Goal: Task Accomplishment & Management: Use online tool/utility

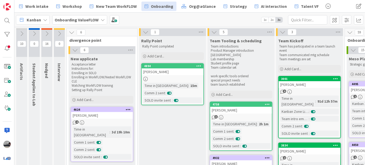
click at [103, 16] on div "Onboarding ValueFLOW" at bounding box center [79, 19] width 55 height 9
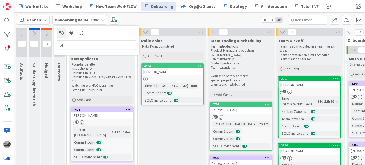
type input "o"
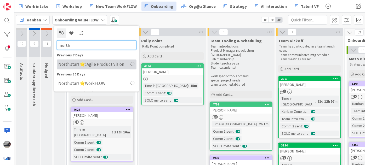
type input "north"
click at [101, 63] on h4 "North stars⭐: Agile Product Vision" at bounding box center [93, 64] width 71 height 5
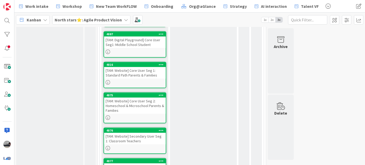
scroll to position [332, 0]
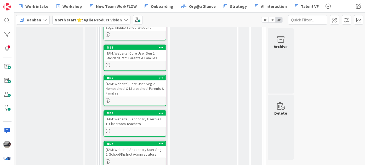
click at [145, 81] on div "[TAM: Website] Core User Seg 2: Homeschool & Microschool Parents & Families" at bounding box center [135, 89] width 62 height 16
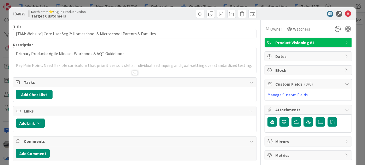
click at [132, 73] on div at bounding box center [135, 73] width 6 height 4
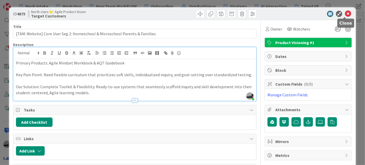
click at [345, 13] on icon at bounding box center [348, 14] width 6 height 6
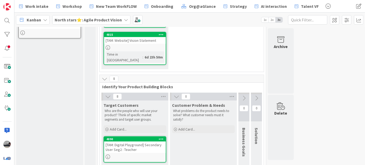
scroll to position [142, 0]
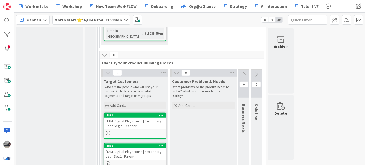
click at [244, 72] on icon at bounding box center [244, 75] width 6 height 6
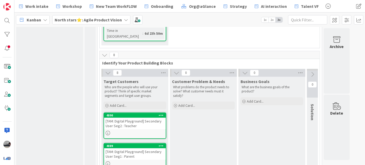
click at [314, 72] on icon at bounding box center [313, 75] width 6 height 6
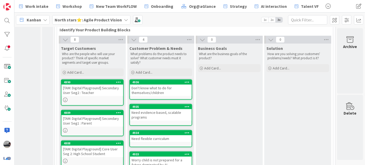
scroll to position [166, 46]
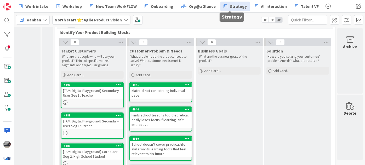
click at [224, 3] on icon at bounding box center [226, 6] width 4 height 7
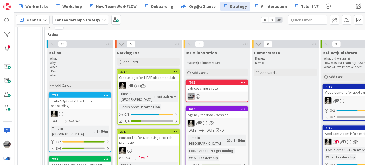
scroll to position [150, 82]
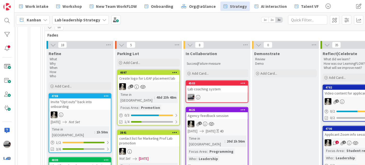
click at [208, 86] on div "Lab coaching system" at bounding box center [217, 89] width 62 height 7
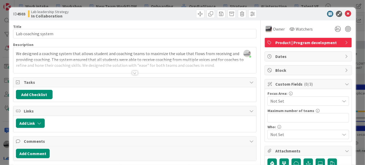
click at [135, 71] on div at bounding box center [135, 73] width 6 height 4
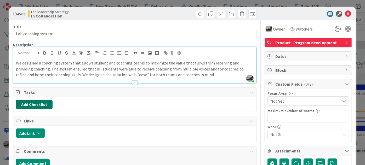
click at [28, 107] on button "Add Checklist" at bounding box center [34, 104] width 37 height 9
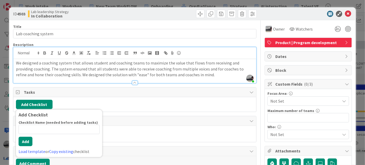
click at [64, 130] on input at bounding box center [59, 129] width 81 height 9
type input "Success/Failure"
click at [20, 142] on button "Add" at bounding box center [26, 141] width 14 height 9
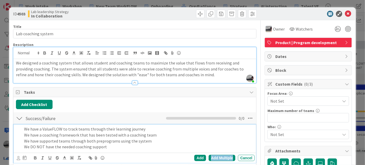
click at [228, 156] on div "Add Multiple" at bounding box center [222, 158] width 27 height 6
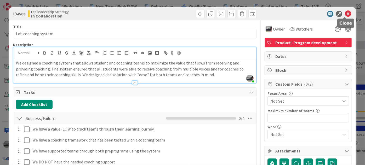
click at [345, 13] on icon at bounding box center [348, 14] width 6 height 6
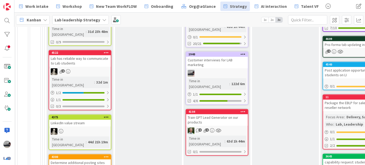
scroll to position [530, 82]
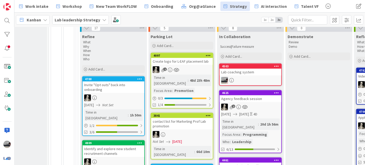
scroll to position [114, 49]
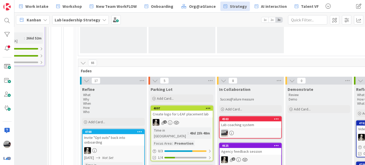
click at [85, 80] on icon at bounding box center [87, 81] width 6 height 6
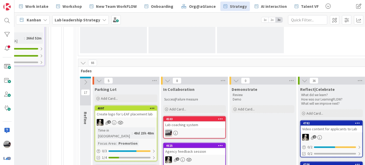
click at [98, 81] on icon at bounding box center [99, 81] width 6 height 6
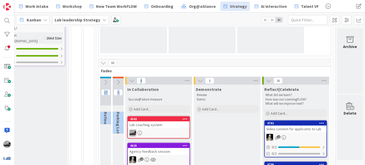
click at [183, 66] on div "66" at bounding box center [214, 63] width 233 height 8
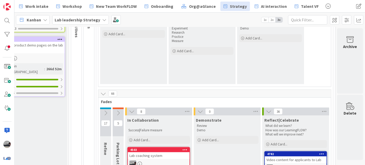
scroll to position [126, 31]
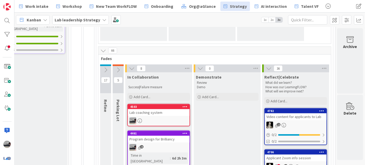
click at [115, 70] on icon at bounding box center [118, 70] width 6 height 6
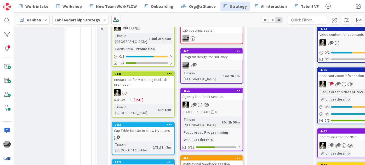
scroll to position [145, 31]
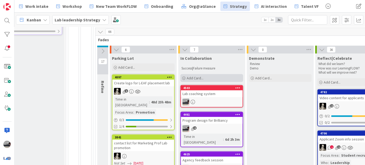
click at [206, 76] on div "Add Card..." at bounding box center [212, 78] width 63 height 8
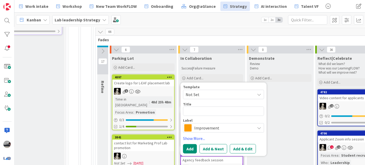
click at [212, 130] on span "Improvement" at bounding box center [224, 128] width 58 height 7
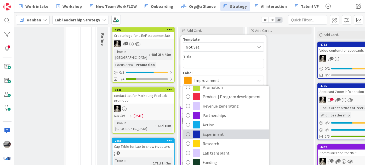
scroll to position [217, 31]
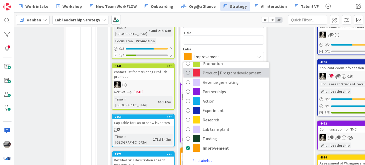
click at [239, 73] on span "Product | Program development" at bounding box center [235, 73] width 64 height 8
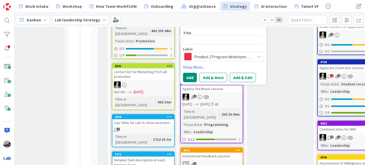
click at [202, 46] on div "Template Not Set Title 0 / 128 Label Product | Program development Student capa…" at bounding box center [223, 38] width 81 height 48
click at [201, 39] on textarea at bounding box center [223, 39] width 81 height 9
type textarea "x"
type textarea "S"
type textarea "x"
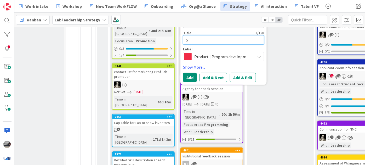
type textarea "Se"
type textarea "x"
type textarea "Ser"
type textarea "x"
type textarea "Serv"
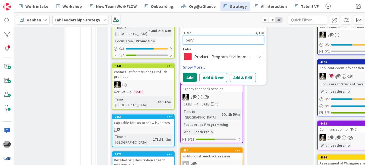
type textarea "x"
type textarea "Servi"
type textarea "x"
type textarea "Servic"
type textarea "x"
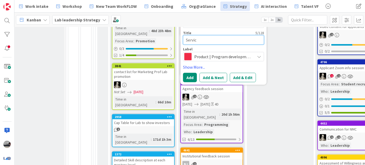
type textarea "Service"
type textarea "x"
type textarea "Service"
type textarea "x"
type textarea "Service m"
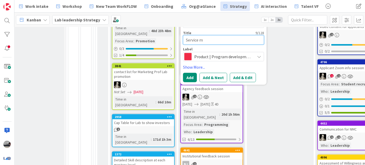
type textarea "x"
type textarea "Service me"
type textarea "x"
type textarea "Service mem"
type textarea "x"
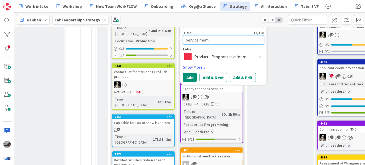
type textarea "Service memb"
type textarea "x"
type textarea "Service membe"
type textarea "x"
type textarea "Service member"
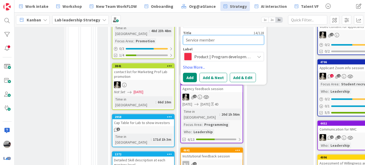
type textarea "x"
type textarea "Service member"
type textarea "x"
type textarea "SService member"
type textarea "x"
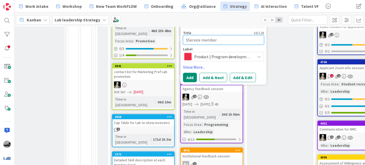
type textarea "SkService member"
type textarea "x"
type textarea "SkiService member"
type textarea "x"
type textarea "SkilService member"
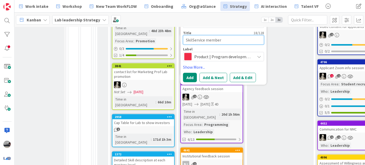
type textarea "x"
type textarea "SkillService member"
type textarea "x"
type textarea "SkillBService member"
type textarea "x"
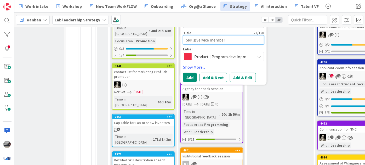
type textarea "SkillBrService member"
type textarea "x"
type textarea "SkillBriService member"
type textarea "x"
type textarea "SkillBridService member"
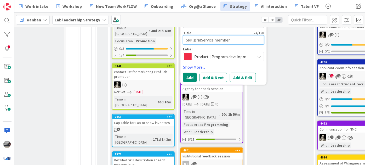
type textarea "x"
type textarea "SkillBridgService member"
type textarea "x"
type textarea "SkillBridgeService member"
type textarea "x"
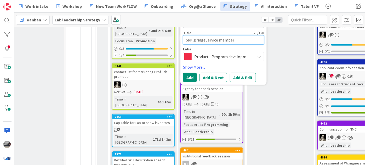
type textarea "SkillBridge Service member"
type textarea "x"
type textarea "SkillBridge fService member"
type textarea "x"
type textarea "SkillBridge foService member"
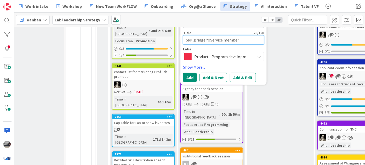
type textarea "x"
type textarea "SkillBridge forService member"
type textarea "x"
type textarea "SkillBridge for Service member"
type textarea "x"
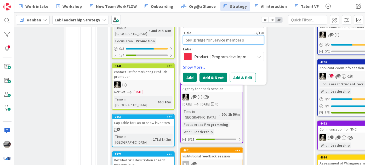
type textarea "SkillBridge for Service member s"
click at [212, 76] on button "Add & Next" at bounding box center [214, 77] width 28 height 9
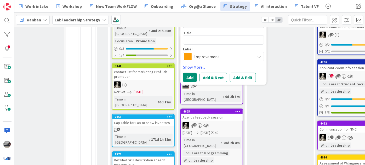
click at [203, 57] on span "Improvement" at bounding box center [224, 56] width 58 height 7
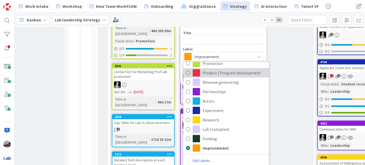
click at [210, 69] on span "Product | Program development" at bounding box center [235, 73] width 64 height 8
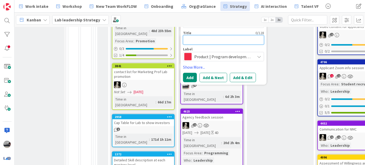
click at [201, 38] on textarea at bounding box center [223, 39] width 81 height 9
type textarea "x"
type textarea "P"
type textarea "x"
type textarea "Pu"
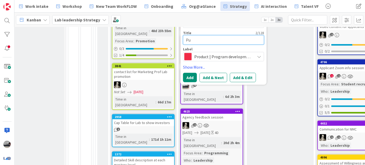
type textarea "x"
type textarea "Pub"
type textarea "x"
type textarea "Publ"
type textarea "x"
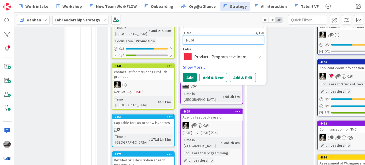
type textarea "Publu"
type textarea "x"
type textarea "Publuc"
type textarea "x"
type textarea "Publuc"
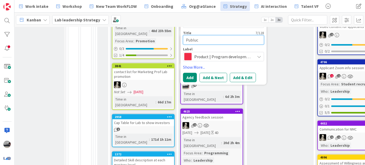
type textarea "x"
type textarea "Publuc s"
type textarea "x"
type textarea "Publuc sc"
type textarea "x"
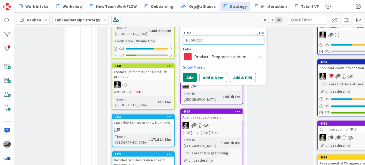
type textarea "Publuc sch"
type textarea "x"
type textarea "Publuc scho"
type textarea "x"
type textarea "Publuc schoo"
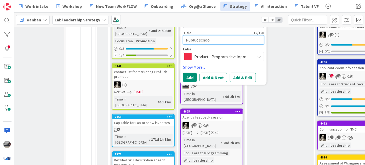
type textarea "x"
type textarea "Publuc school"
type textarea "x"
type textarea "Public school"
type textarea "x"
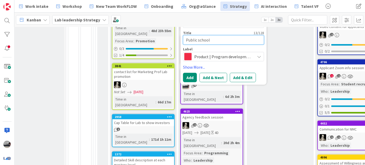
type textarea "Public school"
type textarea "x"
type textarea "Public school l"
type textarea "x"
type textarea "Public school la"
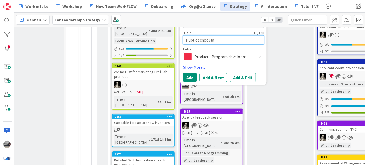
type textarea "x"
type textarea "Public school lab"
type textarea "x"
type textarea "Public school lab:"
type textarea "x"
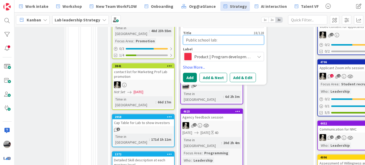
type textarea "Public school lab:"
type textarea "x"
type textarea "Public school lab: N"
type textarea "x"
type textarea "Public school lab: Nap"
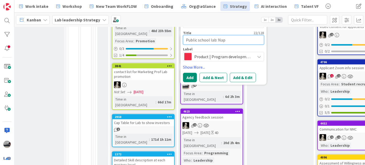
type textarea "x"
type textarea "Public school lab: Naper"
type textarea "x"
type textarea "Public school lab: Naperv"
type textarea "x"
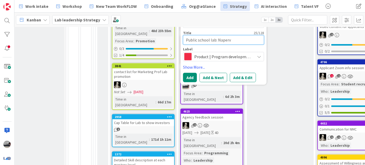
type textarea "Public school lab: Napervi"
type textarea "x"
type textarea "Public school lab: Napervil"
type textarea "x"
type textarea "Public school lab: Napervill"
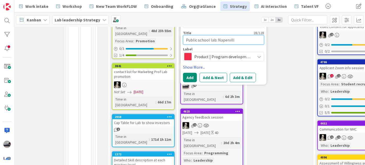
type textarea "x"
type textarea "Public school lab: [GEOGRAPHIC_DATA]"
type textarea "x"
type textarea "Public school lab: [GEOGRAPHIC_DATA]"
type textarea "x"
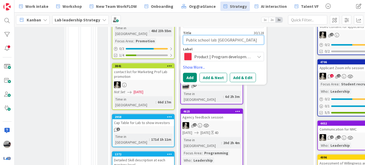
type textarea "Public school lab: [GEOGRAPHIC_DATA]"
type textarea "x"
type textarea "Public school lab: [GEOGRAPHIC_DATA]"
type textarea "x"
type textarea "Public school lab: [GEOGRAPHIC_DATA]"
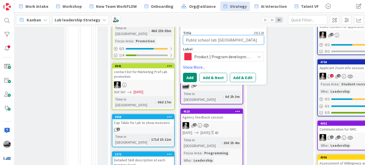
type textarea "x"
type textarea "Public school lab: [GEOGRAPHIC_DATA]"
type textarea "x"
type textarea "Public school lab: Naperville C"
type textarea "x"
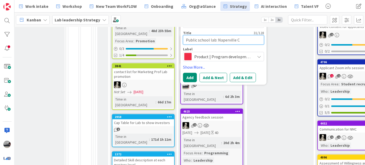
type textarea "Public school lab: [GEOGRAPHIC_DATA] CU"
type textarea "x"
type textarea "Public school lab: Naperville CUS"
type textarea "x"
type textarea "Public school lab: [GEOGRAPHIC_DATA] CUSD"
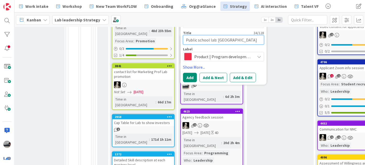
type textarea "x"
type textarea "Public school lab: [GEOGRAPHIC_DATA] CUSD"
type textarea "x"
type textarea "Public school lab: Naperville CUSD p"
type textarea "x"
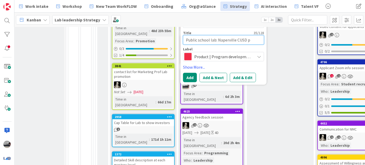
type textarea "Public school lab: [GEOGRAPHIC_DATA] CUSD pr"
type textarea "x"
type textarea "Public school lab: [GEOGRAPHIC_DATA] CUSD pro"
type textarea "x"
type textarea "Public school lab: Naperville CUSD prog"
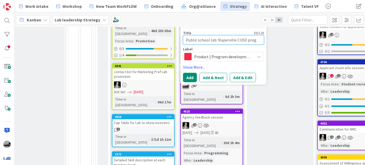
type textarea "x"
type textarea "Public school lab: Naperville CUSD proge"
type textarea "x"
type textarea "Public school lab: [GEOGRAPHIC_DATA] CUSD progea"
type textarea "x"
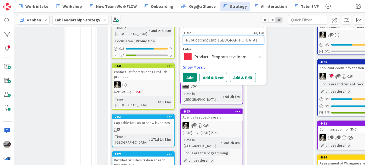
type textarea "Public school lab: Naperville CUSD proge"
type textarea "x"
type textarea "Public school lab: Naperville CUSD prog"
type textarea "x"
type textarea "Public school lab: Naperville CUSD proga"
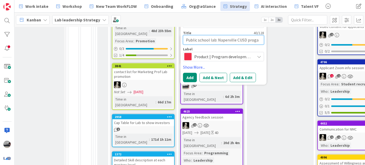
type textarea "x"
type textarea "Public school lab: Naperville CUSD proga,"
type textarea "x"
type textarea "Public school lab: Naperville CUSD proga"
type textarea "x"
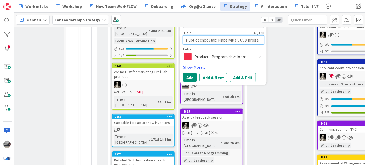
type textarea "Public school lab: Naperville CUSD prog"
type textarea "x"
type textarea "Public school lab: Naperville CUSD progr"
type textarea "x"
type textarea "Public school lab: Naperville CUSD progra"
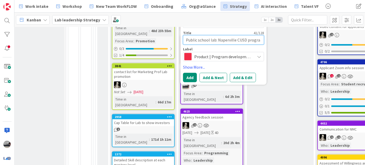
type textarea "x"
type textarea "Public school lab: Naperville CUSD program"
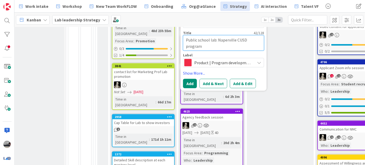
type textarea "x"
type textarea "Public school lab: Naperville CUSD program"
type textarea "x"
type textarea "Public school lab: Naperville CUSD program f"
type textarea "x"
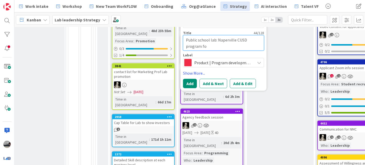
type textarea "Public school lab: Naperville CUSD program for"
type textarea "x"
type textarea "Public school lab: Naperville CUSD program for"
type textarea "x"
type textarea "Public school lab: Naperville CUSD program for c"
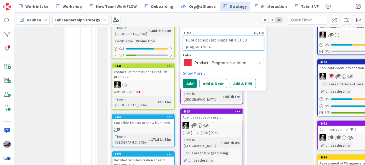
type textarea "x"
type textarea "Public school lab: Naperville CUSD program for ce"
type textarea "x"
type textarea "Public school lab: Naperville CUSD program for c"
type textarea "x"
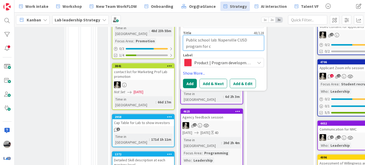
type textarea "Public school lab: Naperville CUSD program for cr"
type textarea "x"
type textarea "Public school lab: Naperville CUSD program for cre"
type textarea "x"
type textarea "Public school lab: Naperville CUSD program for cred"
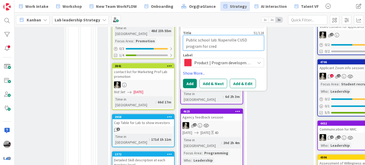
type textarea "x"
type textarea "Public school lab: Naperville CUSD program for credi"
type textarea "x"
type textarea "Public school lab: Naperville CUSD program for credit"
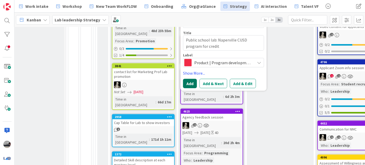
click at [188, 84] on button "Add" at bounding box center [190, 83] width 14 height 9
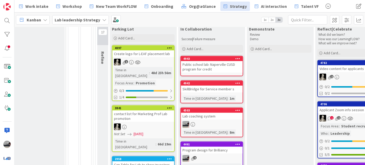
scroll to position [169, 31]
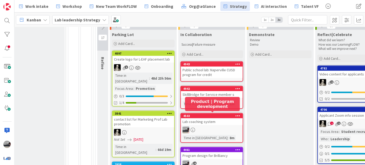
click at [212, 123] on div "Lab coaching system" at bounding box center [212, 122] width 62 height 7
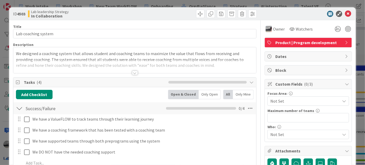
click at [345, 41] on icon at bounding box center [347, 43] width 4 height 4
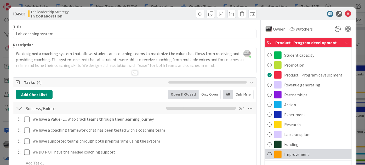
click at [299, 153] on span "Improvement" at bounding box center [297, 155] width 25 height 6
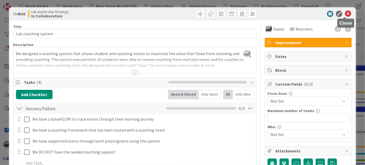
click at [347, 14] on icon at bounding box center [348, 14] width 6 height 6
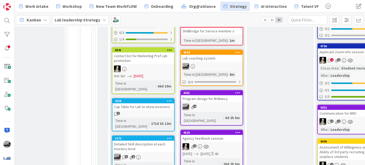
scroll to position [240, 31]
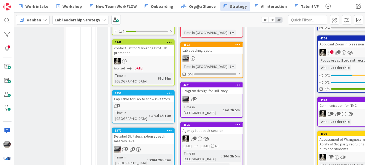
click at [209, 91] on div "Program design for Brilliancy" at bounding box center [212, 91] width 62 height 7
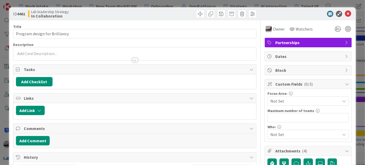
click at [293, 42] on span "Partnerships" at bounding box center [309, 43] width 67 height 6
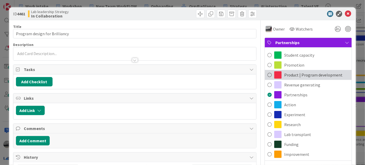
click at [298, 75] on span "Product | Program development" at bounding box center [314, 75] width 58 height 6
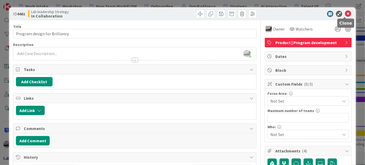
click at [345, 11] on icon at bounding box center [348, 14] width 6 height 6
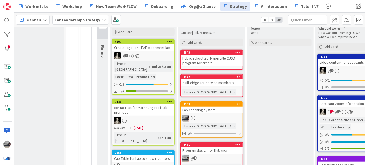
scroll to position [169, 31]
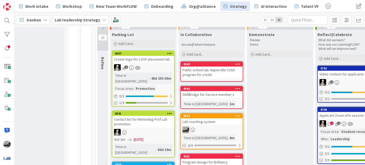
click at [214, 74] on div "Public school lab: Naperville CUSD program for credit" at bounding box center [212, 73] width 62 height 12
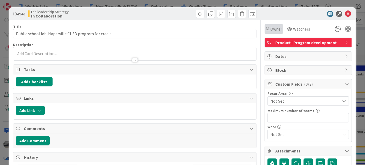
click at [266, 31] on div "Owner" at bounding box center [274, 29] width 16 height 6
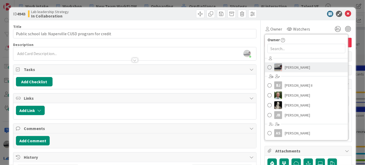
click at [276, 65] on img at bounding box center [279, 68] width 8 height 8
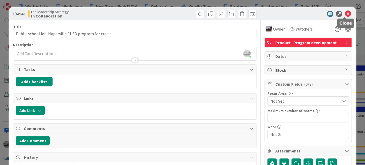
click at [346, 14] on icon at bounding box center [348, 14] width 6 height 6
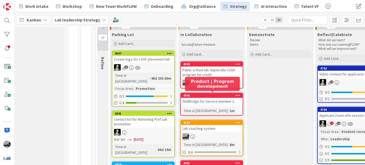
click at [201, 97] on div "4942" at bounding box center [212, 95] width 62 height 5
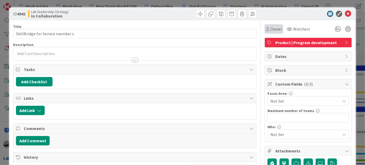
click at [267, 28] on div "Owner" at bounding box center [274, 29] width 16 height 6
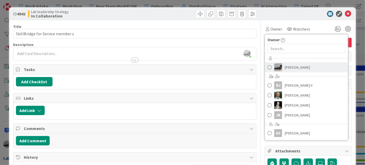
click at [276, 66] on img at bounding box center [279, 68] width 8 height 8
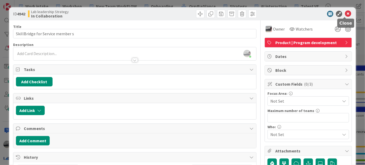
click at [346, 11] on icon at bounding box center [348, 14] width 6 height 6
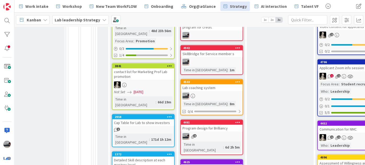
scroll to position [240, 31]
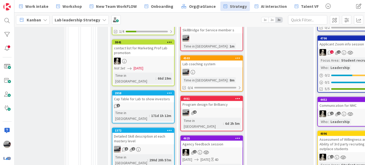
click at [210, 101] on div "Program design for Brilliancy" at bounding box center [212, 104] width 62 height 7
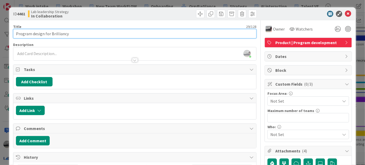
drag, startPoint x: 77, startPoint y: 35, endPoint x: 50, endPoint y: 33, distance: 27.4
click at [50, 33] on input "Program design for Brilliancy" at bounding box center [135, 33] width 244 height 9
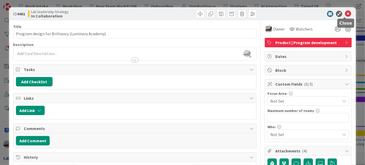
click at [346, 13] on icon at bounding box center [348, 14] width 6 height 6
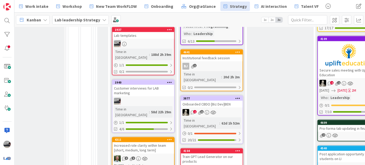
scroll to position [423, 31]
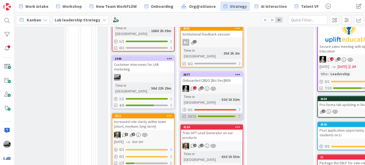
click at [240, 115] on div at bounding box center [239, 117] width 3 height 4
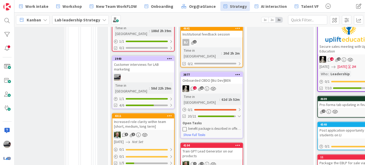
click at [224, 77] on div "Onboarded CBDO [Biz Dev]BEN" at bounding box center [212, 80] width 62 height 7
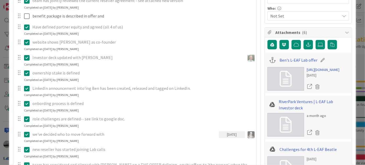
scroll to position [47, 0]
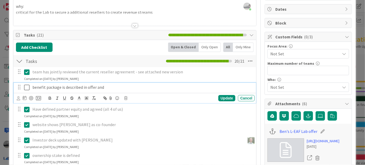
click at [117, 83] on div "benefit package is described in offer and" at bounding box center [142, 87] width 225 height 9
click at [39, 97] on icon at bounding box center [38, 98] width 5 height 5
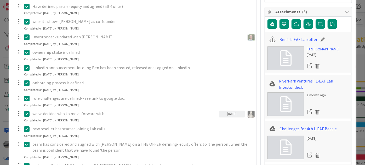
scroll to position [68, 0]
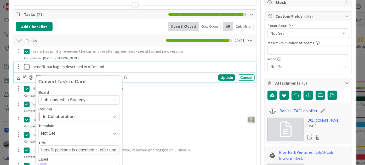
click at [115, 65] on p "benefit package is described in offer and" at bounding box center [142, 67] width 220 height 6
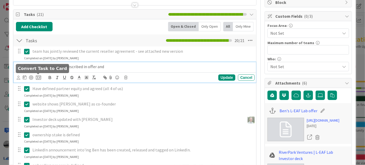
click at [36, 78] on icon at bounding box center [38, 77] width 5 height 5
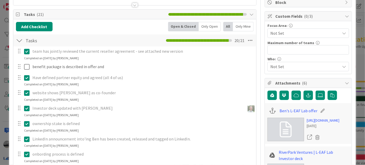
click at [0, 0] on icon "button" at bounding box center [0, 0] width 0 height 0
click at [0, 0] on link "Refine" at bounding box center [0, 0] width 0 height 0
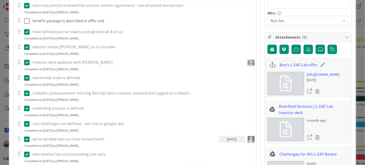
scroll to position [140, 0]
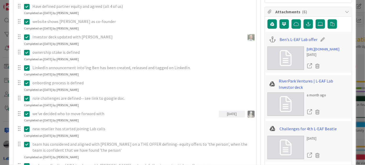
click at [0, 0] on div "Revenue generating" at bounding box center [0, 0] width 0 height 0
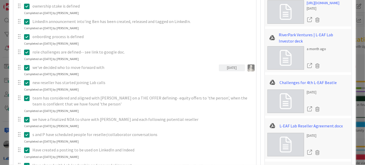
scroll to position [187, 0]
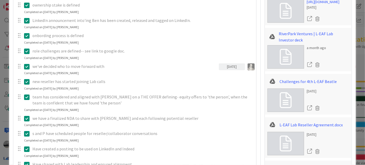
click at [0, 0] on span "Research" at bounding box center [0, 0] width 0 height 0
click at [49, 89] on div "team has jointly reviewed the current reseller agreement - see attached new ver…" at bounding box center [135, 99] width 238 height 342
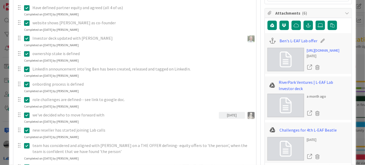
scroll to position [116, 0]
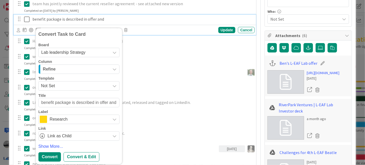
click at [96, 20] on p "benefit package is described in offer and" at bounding box center [142, 19] width 220 height 6
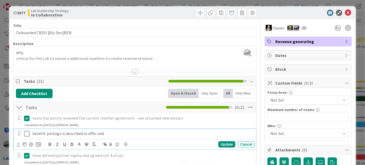
scroll to position [0, 0]
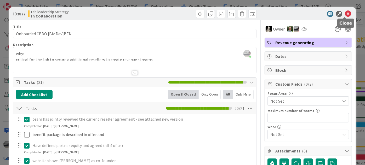
click at [345, 14] on icon at bounding box center [348, 14] width 6 height 6
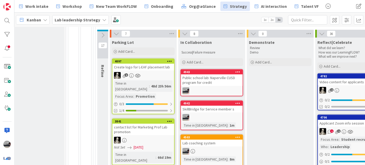
scroll to position [90, 31]
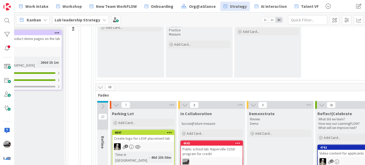
click at [101, 107] on icon at bounding box center [103, 107] width 6 height 6
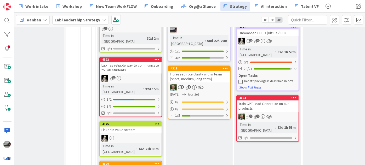
scroll to position [542, 31]
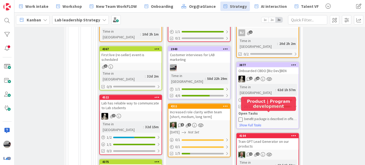
scroll to position [427, 31]
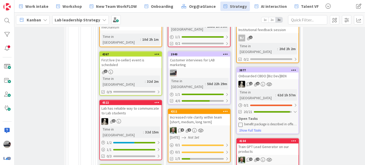
click at [275, 73] on div "Onboarded CBDO [Biz Dev]BEN" at bounding box center [268, 76] width 62 height 7
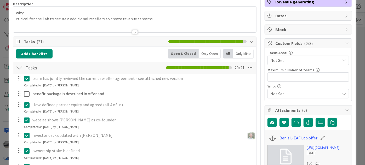
scroll to position [47, 0]
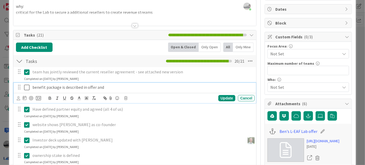
click at [65, 89] on p "benefit package is described in offer and" at bounding box center [142, 88] width 220 height 6
click at [37, 98] on icon at bounding box center [38, 98] width 5 height 5
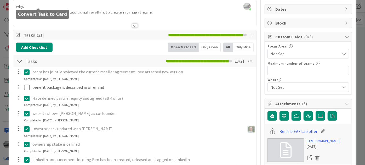
scroll to position [140, 0]
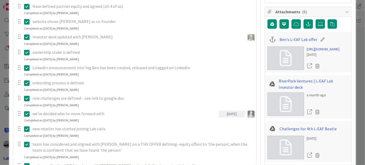
click at [0, 0] on span "Not Set" at bounding box center [0, 0] width 0 height 0
click at [0, 0] on div "Template" at bounding box center [0, 0] width 0 height 0
drag, startPoint x: 71, startPoint y: 84, endPoint x: 98, endPoint y: 84, distance: 27.2
click at [0, 0] on textarea "benefit package is described in offer and" at bounding box center [0, 0] width 0 height 0
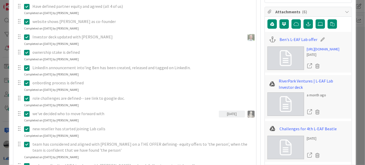
drag, startPoint x: 94, startPoint y: 82, endPoint x: 125, endPoint y: 82, distance: 30.9
click at [125, 82] on div "team has jointly reviewed the current reseller agreement - see attached new ver…" at bounding box center [135, 146] width 238 height 342
click at [0, 0] on div "Revenue generating" at bounding box center [0, 0] width 0 height 0
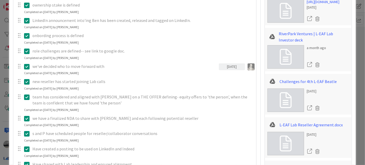
click at [0, 0] on span "Research" at bounding box center [0, 0] width 0 height 0
click at [0, 0] on link "Show More..." at bounding box center [0, 0] width 0 height 0
click at [51, 152] on div "team has jointly reviewed the current reseller agreement - see attached new ver…" at bounding box center [135, 99] width 238 height 342
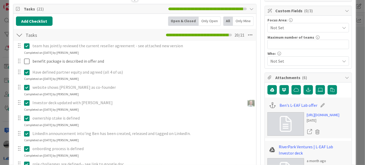
scroll to position [68, 0]
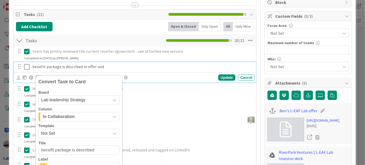
click at [131, 68] on p "benefit package is described in offer and" at bounding box center [142, 67] width 220 height 6
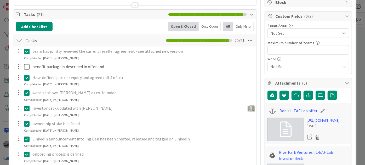
scroll to position [44, 0]
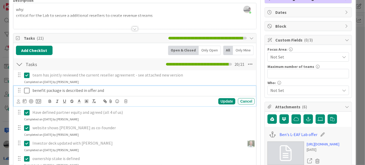
click at [116, 91] on p "benefit package is described in offer and" at bounding box center [142, 91] width 220 height 6
click at [40, 99] on icon at bounding box center [38, 101] width 5 height 5
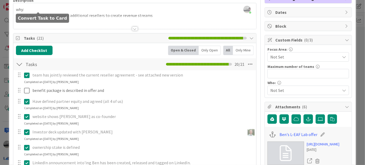
scroll to position [135, 0]
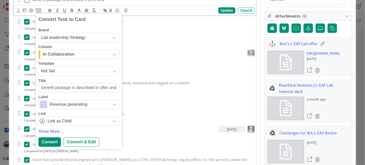
click at [111, 54] on button "In Collaboration" at bounding box center [78, 54] width 81 height 9
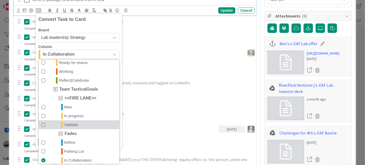
scroll to position [143, 0]
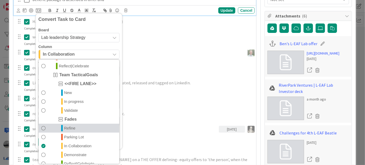
click at [85, 124] on link "Refine" at bounding box center [79, 128] width 81 height 9
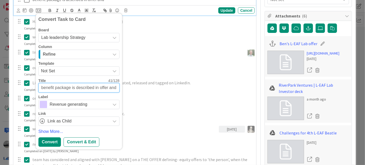
drag, startPoint x: 109, startPoint y: 87, endPoint x: 130, endPoint y: 87, distance: 20.2
click at [130, 87] on div "team has jointly reviewed the current reseller agreement - see attached new ver…" at bounding box center [135, 155] width 238 height 353
click at [113, 104] on icon at bounding box center [115, 105] width 4 height 4
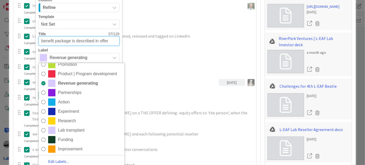
scroll to position [183, 0]
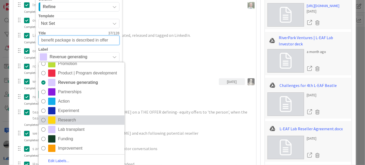
click at [75, 119] on span "Research" at bounding box center [90, 121] width 64 height 8
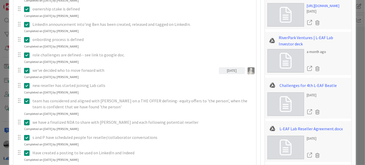
click at [48, 94] on div "team has jointly reviewed the current reseller agreement - see attached new ver…" at bounding box center [135, 103] width 238 height 342
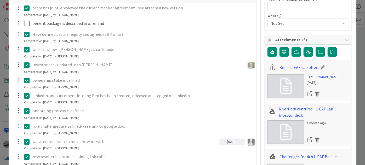
scroll to position [40, 0]
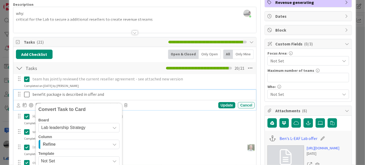
click at [63, 97] on p "benefit package is described in offer and" at bounding box center [142, 95] width 220 height 6
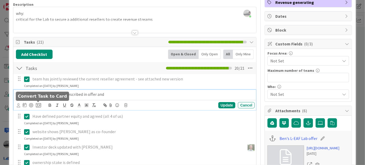
click at [36, 105] on icon at bounding box center [38, 105] width 5 height 5
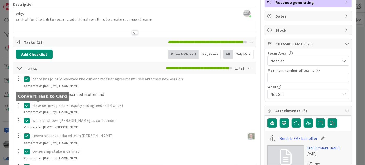
scroll to position [135, 0]
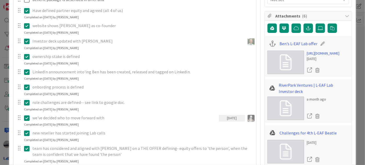
click at [0, 0] on div "In Collaboration" at bounding box center [0, 0] width 0 height 0
click at [0, 0] on link "Refine" at bounding box center [0, 0] width 0 height 0
click at [0, 0] on span "Revenue generating" at bounding box center [0, 0] width 0 height 0
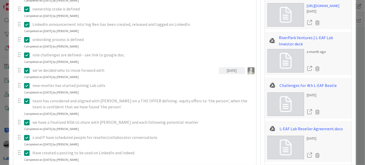
scroll to position [15, 0]
click at [0, 0] on span "Research" at bounding box center [0, 0] width 0 height 0
click at [86, 94] on div "team has jointly reviewed the current reseller agreement - see attached new ver…" at bounding box center [135, 103] width 238 height 342
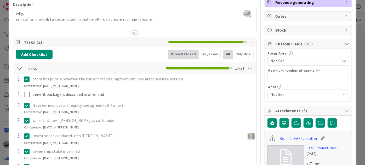
scroll to position [40, 0]
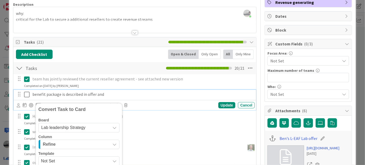
click at [122, 95] on p "benefit package is described in offer and" at bounding box center [142, 95] width 220 height 6
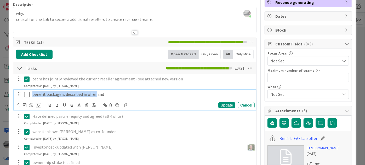
drag, startPoint x: 95, startPoint y: 93, endPoint x: 18, endPoint y: 97, distance: 76.8
click at [18, 97] on div "benefit package is described in offer and" at bounding box center [135, 94] width 239 height 9
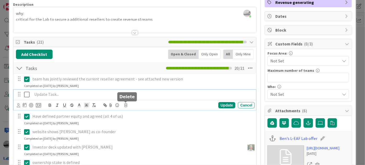
click at [127, 104] on icon at bounding box center [125, 106] width 3 height 4
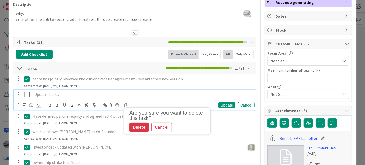
click at [55, 93] on p at bounding box center [142, 95] width 220 height 6
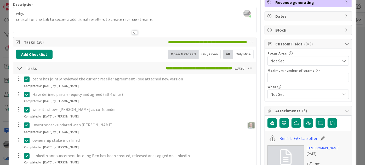
scroll to position [0, 0]
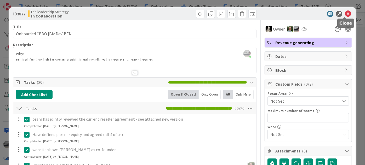
click at [346, 15] on icon at bounding box center [348, 14] width 6 height 6
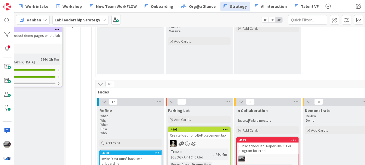
scroll to position [118, 31]
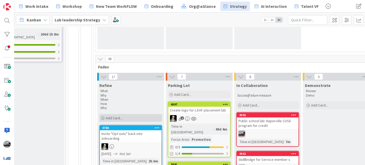
click at [130, 117] on div "Add Card..." at bounding box center [130, 118] width 63 height 8
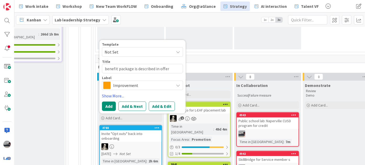
click at [126, 86] on span "Improvement" at bounding box center [142, 85] width 58 height 7
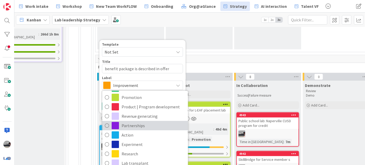
scroll to position [15, 0]
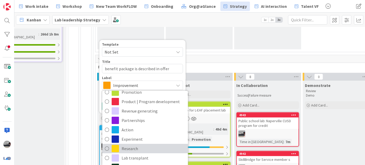
click at [151, 151] on span "Research" at bounding box center [154, 149] width 64 height 8
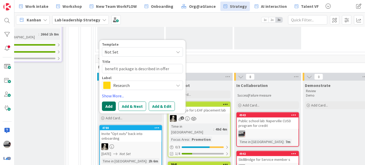
click at [105, 106] on button "Add" at bounding box center [109, 106] width 14 height 9
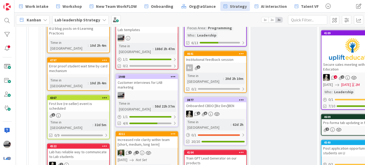
scroll to position [452, 84]
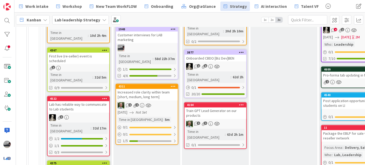
click at [204, 108] on div "Train GPT Lead Generator on our products" at bounding box center [216, 114] width 62 height 12
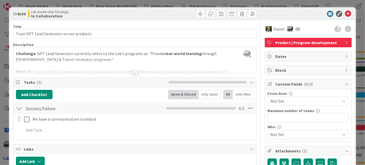
click at [133, 72] on div at bounding box center [135, 73] width 6 height 4
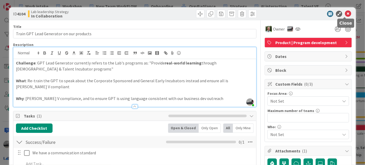
click at [346, 13] on icon at bounding box center [348, 14] width 6 height 6
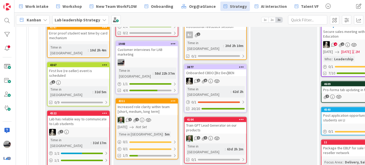
scroll to position [462, 84]
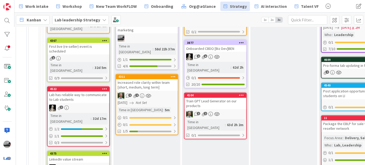
click at [225, 98] on div "Train GPT Lead Generator on our products" at bounding box center [216, 104] width 62 height 12
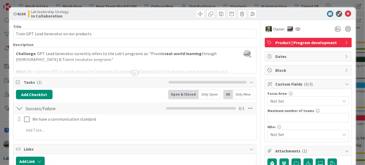
click at [132, 73] on div at bounding box center [135, 73] width 6 height 4
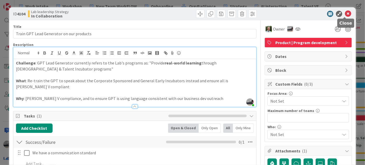
click at [345, 13] on icon at bounding box center [348, 14] width 6 height 6
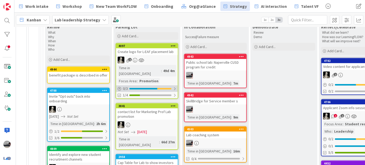
scroll to position [81, 84]
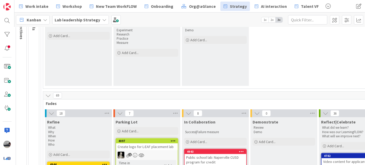
click at [120, 112] on icon at bounding box center [120, 114] width 6 height 6
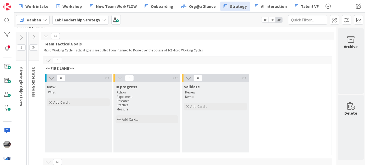
scroll to position [0, 84]
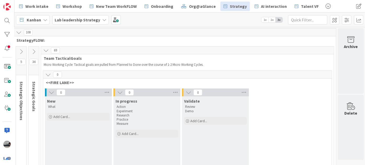
click at [35, 50] on icon at bounding box center [34, 52] width 6 height 6
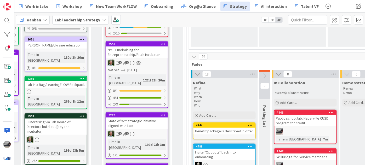
scroll to position [119, 297]
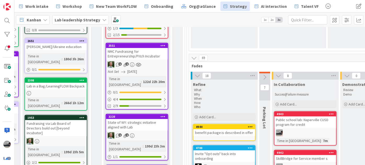
click at [132, 119] on div "State of WY: strategic initiative aligned with Lab" at bounding box center [137, 125] width 62 height 12
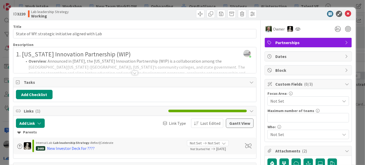
click at [132, 74] on div at bounding box center [135, 73] width 6 height 4
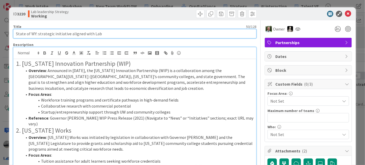
drag, startPoint x: 111, startPoint y: 34, endPoint x: 35, endPoint y: 31, distance: 76.5
click at [35, 31] on input "State of WY: strategic initiative aligned with Lab" at bounding box center [135, 33] width 244 height 9
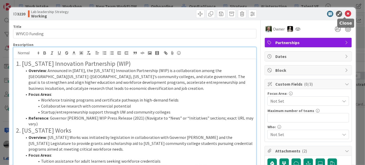
click at [347, 12] on icon at bounding box center [348, 14] width 6 height 6
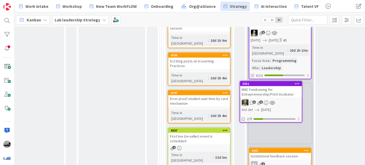
scroll to position [375, 323]
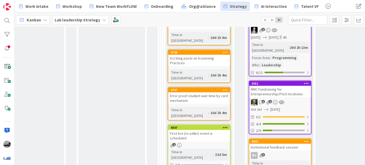
drag, startPoint x: 125, startPoint y: 51, endPoint x: 267, endPoint y: 94, distance: 149.1
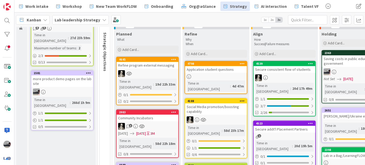
scroll to position [0, 0]
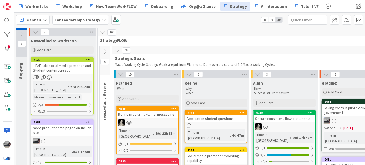
click at [106, 50] on icon at bounding box center [105, 52] width 6 height 6
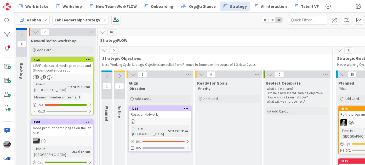
click at [119, 76] on icon at bounding box center [120, 76] width 6 height 6
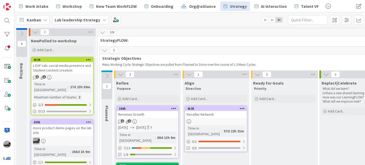
click at [108, 74] on icon at bounding box center [107, 76] width 6 height 6
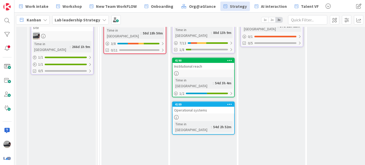
scroll to position [71, 0]
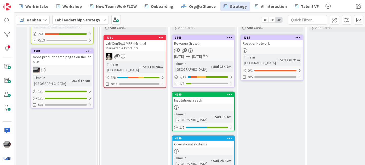
click at [201, 141] on div "Operational systems" at bounding box center [204, 144] width 62 height 7
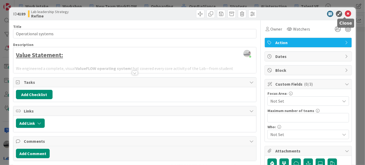
click at [347, 13] on icon at bounding box center [348, 14] width 6 height 6
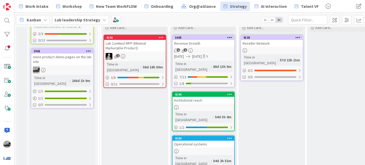
click at [194, 97] on div "4190 Institutional reach Time in [GEOGRAPHIC_DATA] : 54d 3h 4m 1 / 2" at bounding box center [203, 112] width 63 height 40
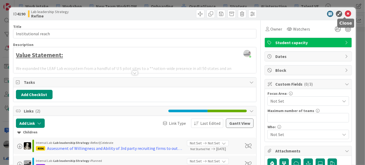
click at [346, 12] on icon at bounding box center [348, 14] width 6 height 6
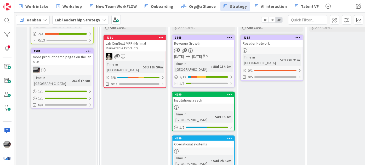
scroll to position [47, 0]
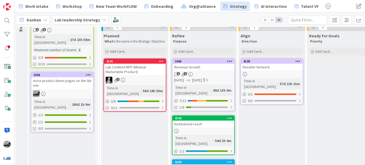
click at [216, 68] on div "Revenue Growth" at bounding box center [204, 67] width 62 height 7
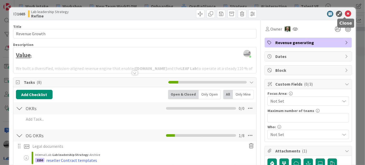
click at [345, 14] on icon at bounding box center [348, 14] width 6 height 6
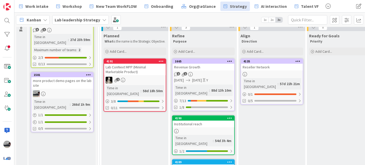
click at [292, 67] on div "Reseller Network" at bounding box center [272, 67] width 62 height 7
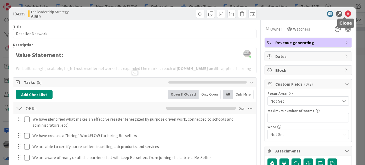
click at [346, 12] on icon at bounding box center [348, 14] width 6 height 6
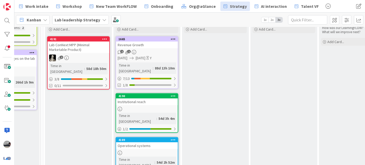
scroll to position [22, 57]
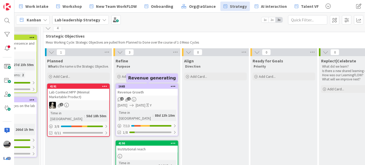
click at [149, 88] on div "1665" at bounding box center [148, 87] width 59 height 4
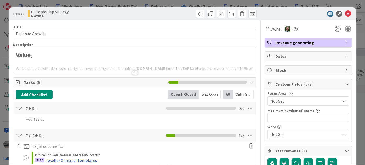
click at [132, 73] on div at bounding box center [135, 73] width 6 height 4
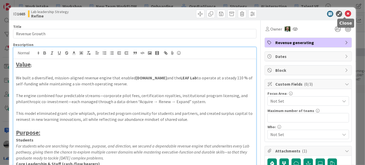
click at [345, 12] on icon at bounding box center [348, 14] width 6 height 6
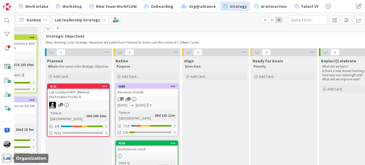
click at [4, 156] on div at bounding box center [7, 159] width 10 height 10
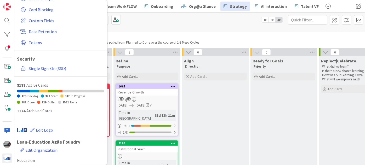
scroll to position [108, 0]
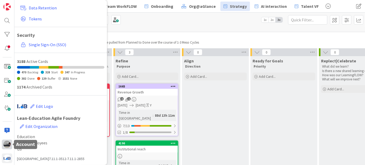
click at [8, 145] on img at bounding box center [6, 144] width 7 height 7
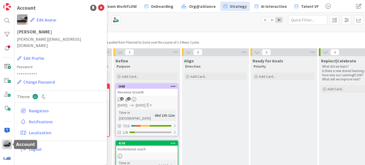
scroll to position [0, 0]
click at [34, 146] on span "Logout" at bounding box center [66, 149] width 74 height 6
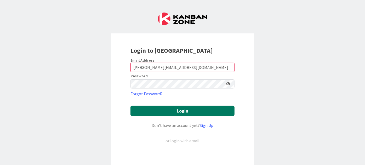
click at [186, 111] on button "Login" at bounding box center [183, 111] width 104 height 10
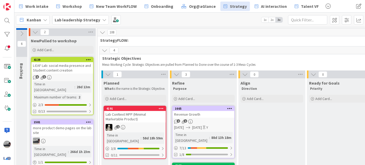
click at [21, 34] on icon at bounding box center [22, 34] width 6 height 6
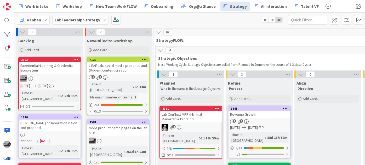
click at [59, 67] on div "Experiential‑Learning & Credential Ecosystem" at bounding box center [50, 68] width 62 height 12
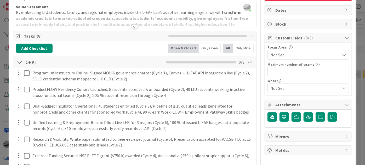
scroll to position [47, 0]
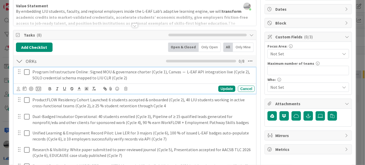
click at [129, 75] on p "Program Infrastructure Online : Signed MOU & governance charter (Cycle 1), Canv…" at bounding box center [142, 75] width 220 height 12
click at [38, 88] on icon at bounding box center [38, 89] width 5 height 5
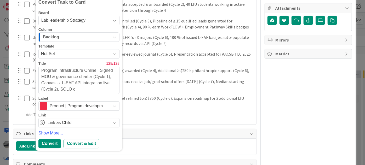
scroll to position [145, 0]
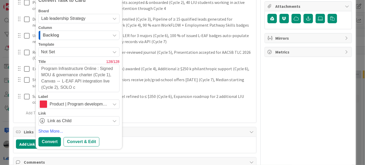
drag, startPoint x: 81, startPoint y: 88, endPoint x: 101, endPoint y: 68, distance: 28.3
click at [101, 68] on textarea "Program Infrastructure Online : Signed MOU & governance charter (Cycle 1), Canv…" at bounding box center [78, 78] width 81 height 28
click at [50, 145] on div "Convert" at bounding box center [49, 141] width 23 height 9
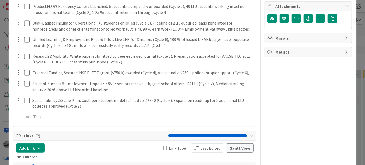
scroll to position [26, 0]
